Goal: Information Seeking & Learning: Learn about a topic

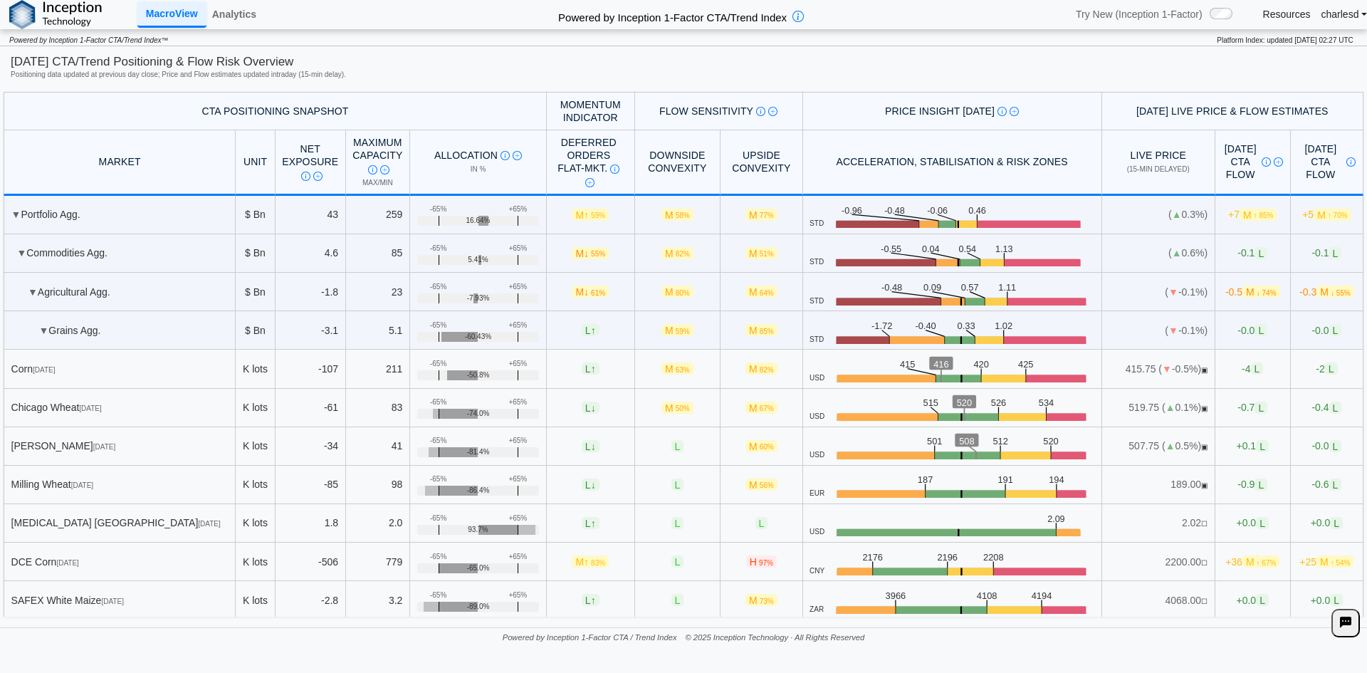
scroll to position [1638, 0]
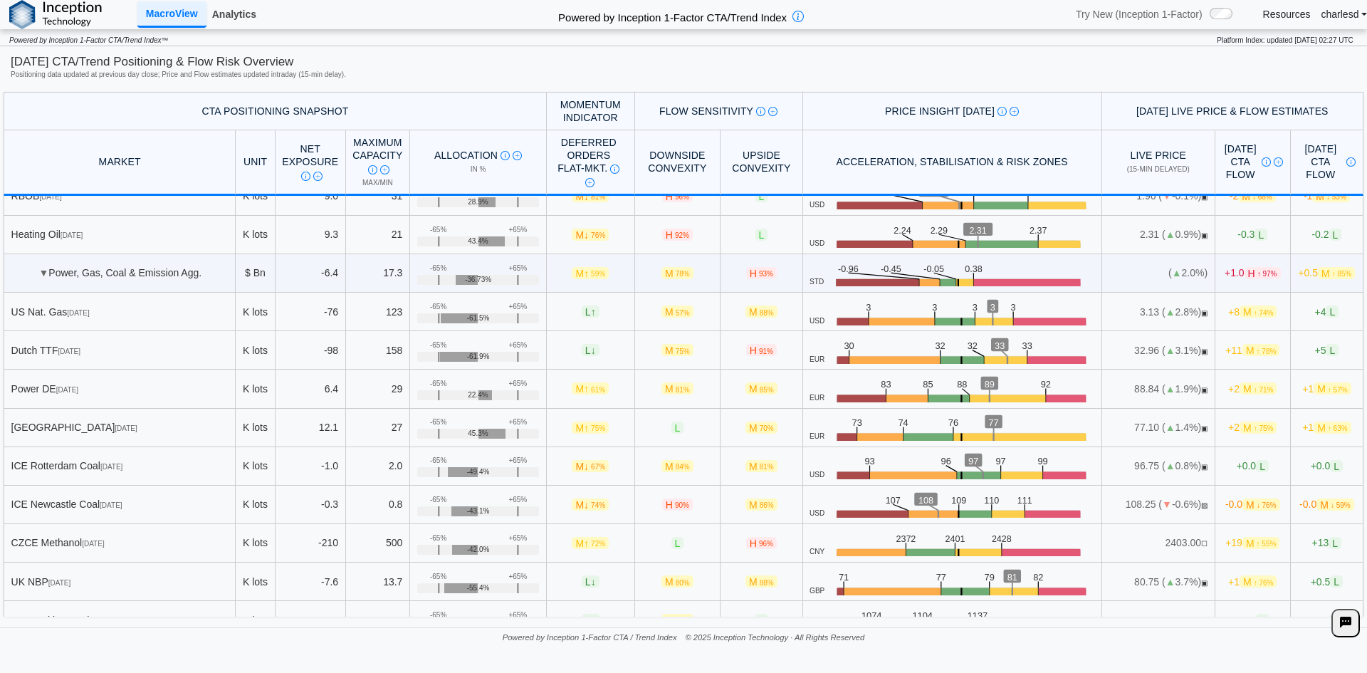
click at [234, 20] on link "Analytics" at bounding box center [234, 14] width 56 height 24
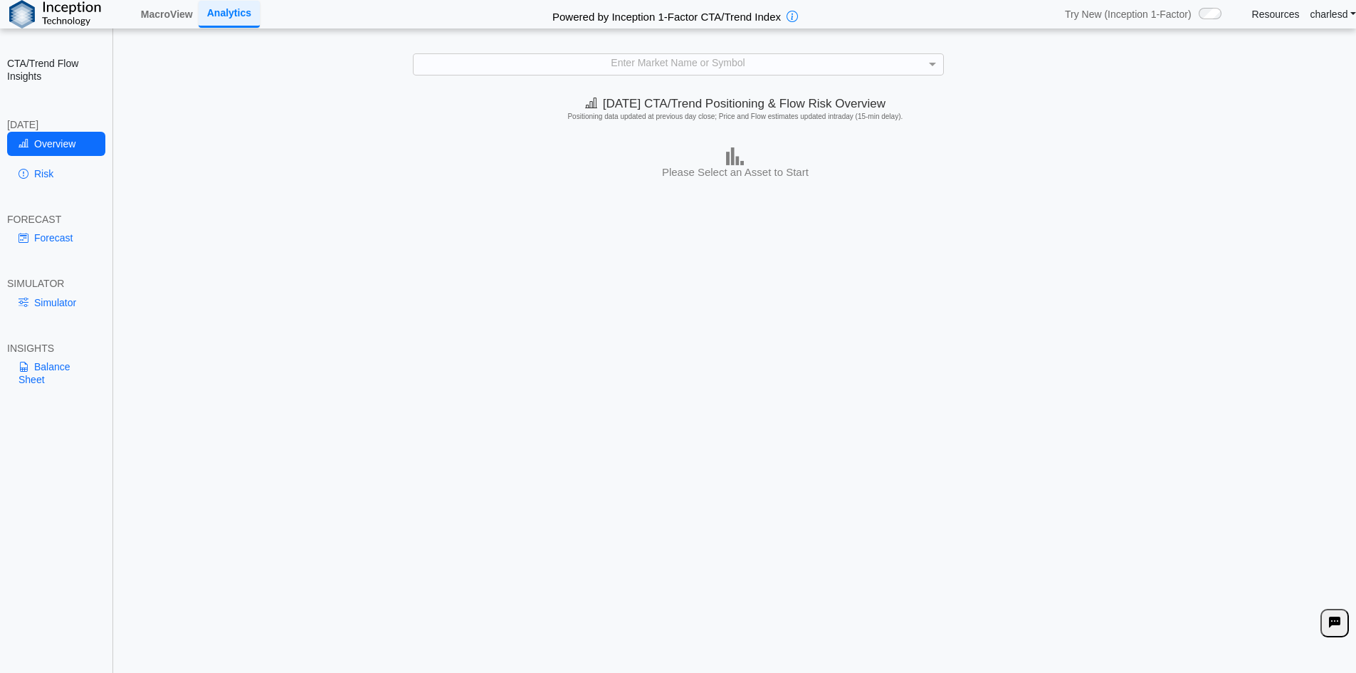
click at [552, 63] on div "Enter Market Name or Symbol" at bounding box center [679, 64] width 530 height 20
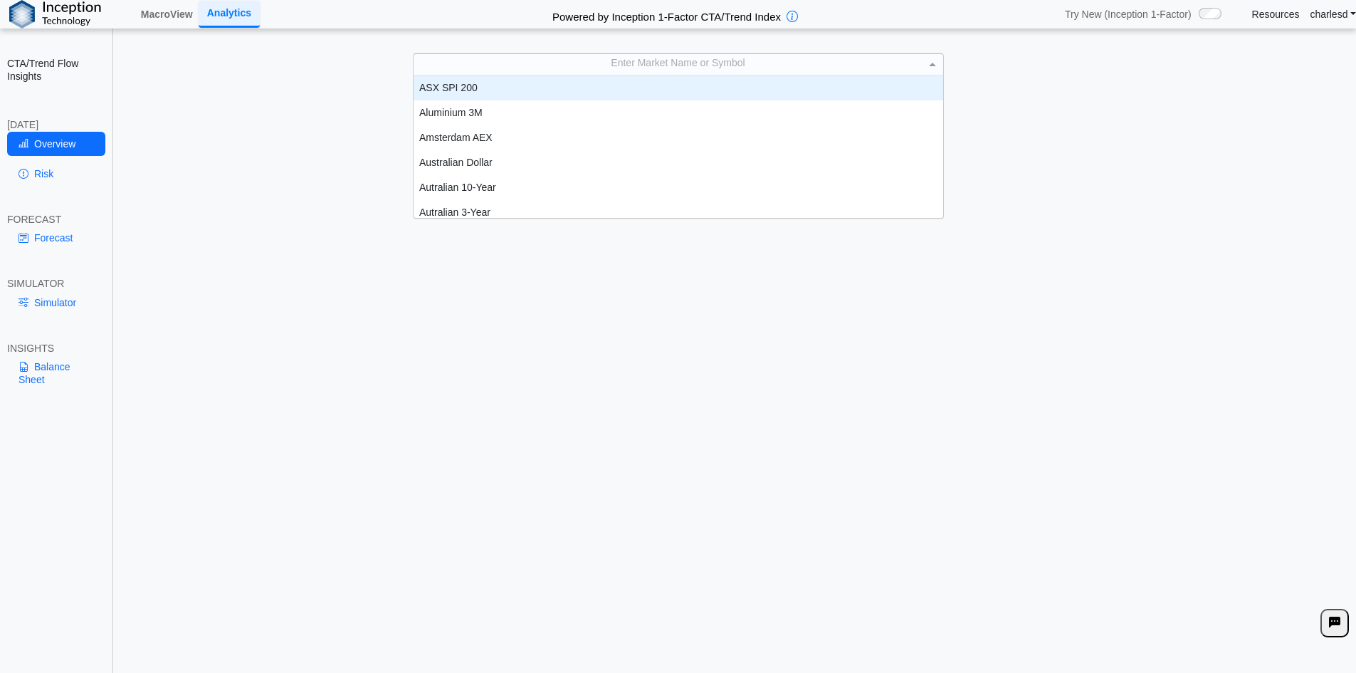
scroll to position [132, 519]
type input "***"
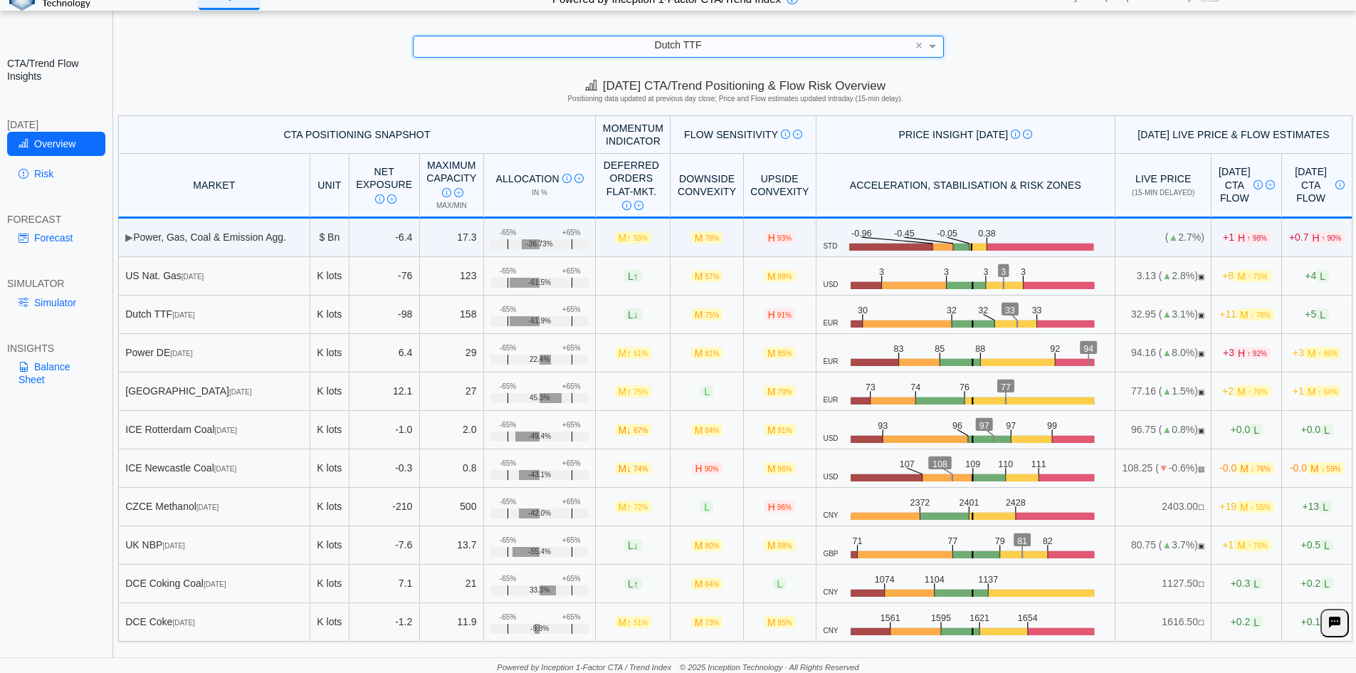
scroll to position [20, 0]
